Goal: Transaction & Acquisition: Purchase product/service

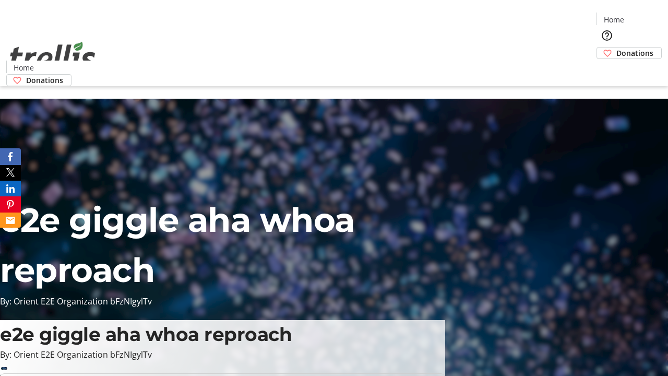
click at [617, 48] on span "Donations" at bounding box center [635, 53] width 37 height 11
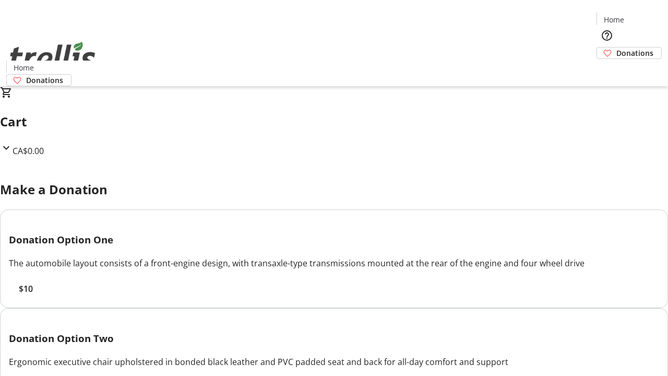
click at [33, 295] on span "$10" at bounding box center [26, 288] width 14 height 13
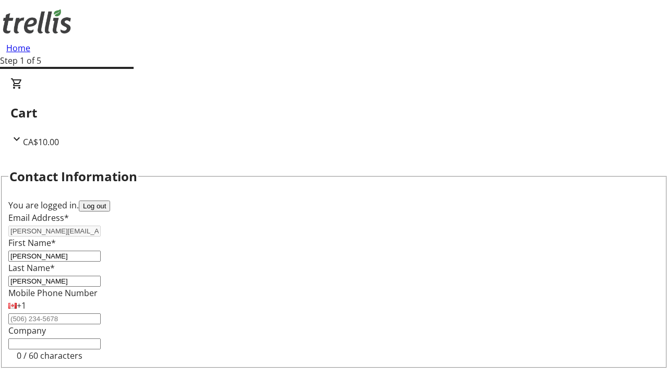
select select "CA"
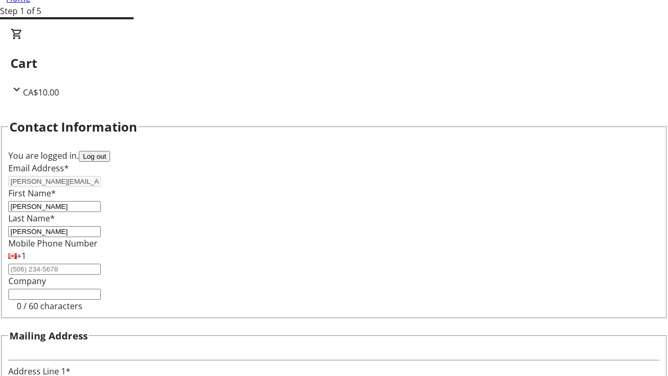
type input "[STREET_ADDRESS][PERSON_NAME]"
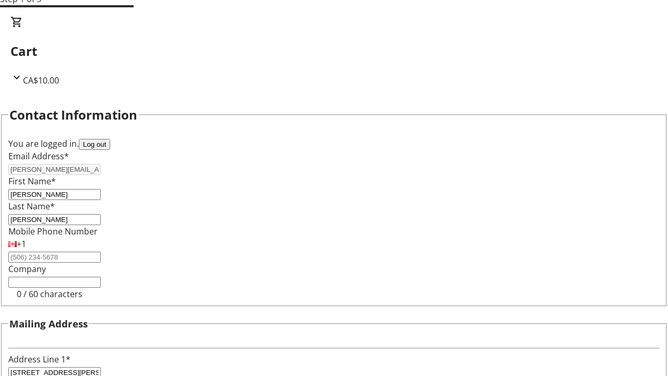
type input "Kelowna"
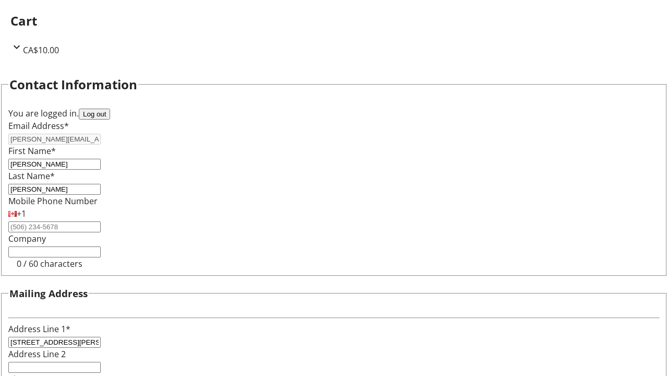
select select "BC"
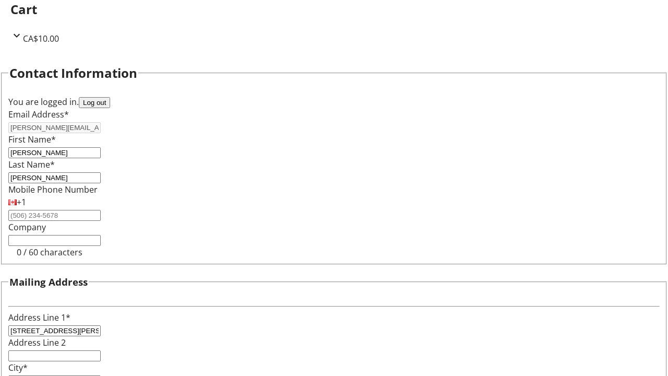
type input "Kelowna"
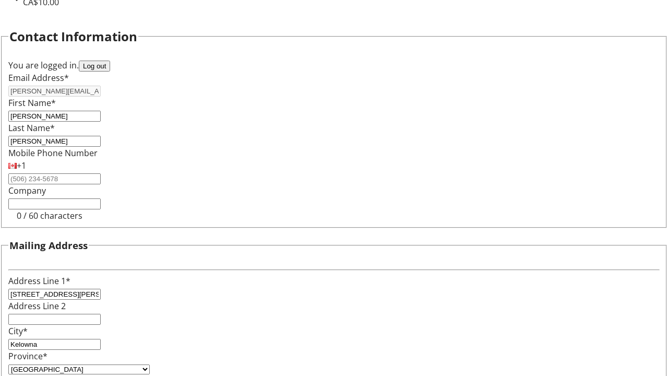
type input "V1Y 0C2"
